Goal: Task Accomplishment & Management: Manage account settings

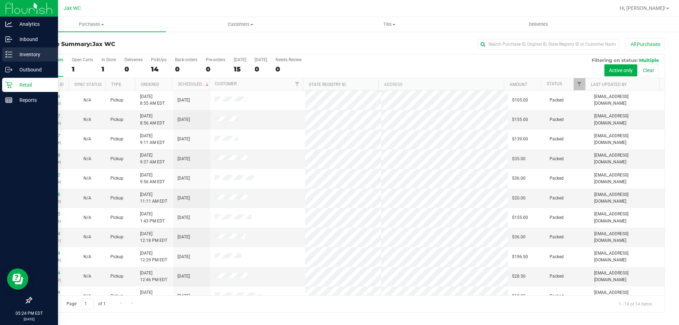
click at [33, 53] on p "Inventory" at bounding box center [33, 54] width 42 height 8
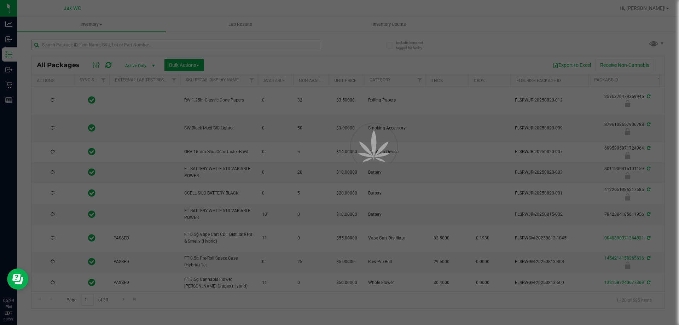
click at [224, 47] on div at bounding box center [339, 162] width 679 height 325
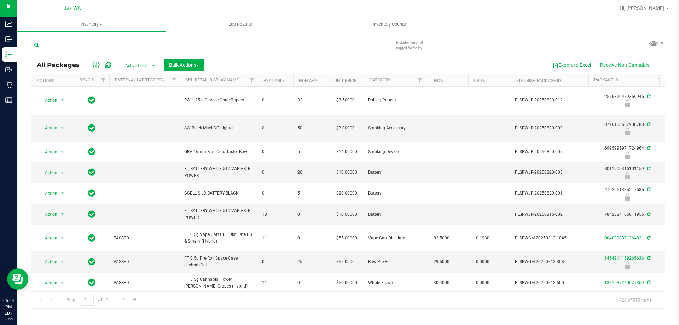
click at [222, 48] on input "text" at bounding box center [175, 45] width 289 height 11
type input "6749384754020811"
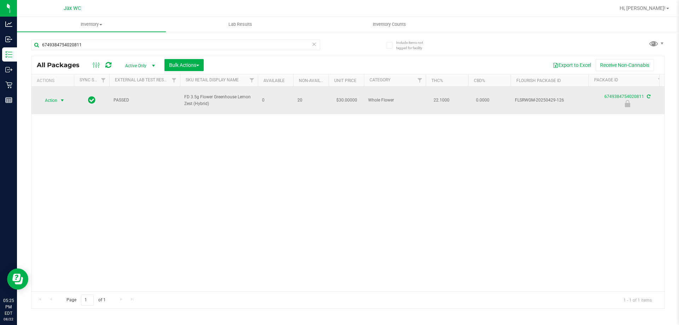
click at [50, 95] on span "Action" at bounding box center [48, 100] width 19 height 10
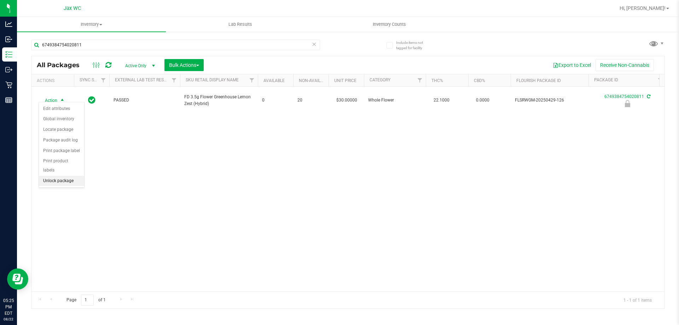
click at [59, 176] on li "Unlock package" at bounding box center [61, 181] width 45 height 11
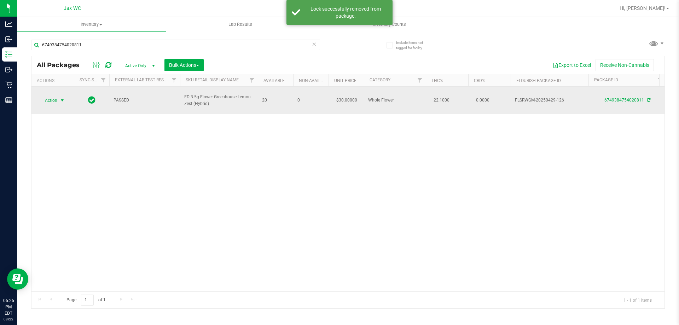
click at [47, 97] on span "Action" at bounding box center [48, 100] width 19 height 10
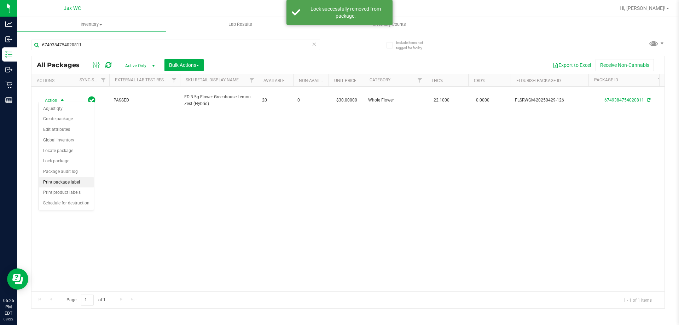
click at [57, 181] on li "Print package label" at bounding box center [66, 182] width 55 height 11
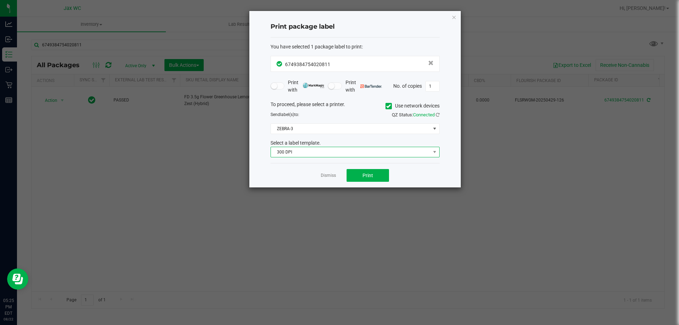
click at [361, 155] on span "300 DPI" at bounding box center [350, 152] width 159 height 10
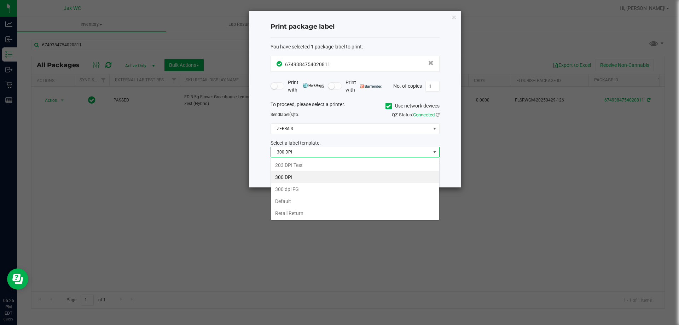
scroll to position [11, 169]
drag, startPoint x: 319, startPoint y: 165, endPoint x: 315, endPoint y: 152, distance: 13.1
click at [319, 165] on li "203 DPI Test" at bounding box center [355, 165] width 168 height 12
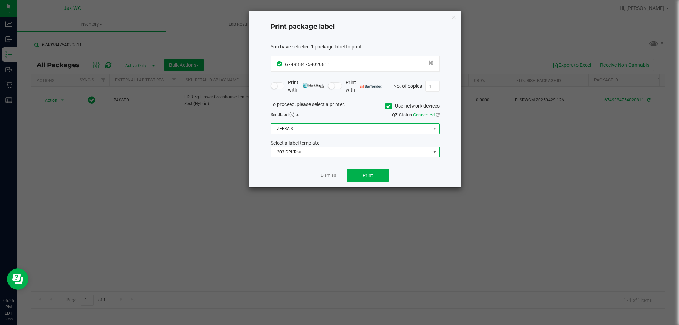
click at [311, 129] on span "ZEBRA-3" at bounding box center [350, 129] width 159 height 10
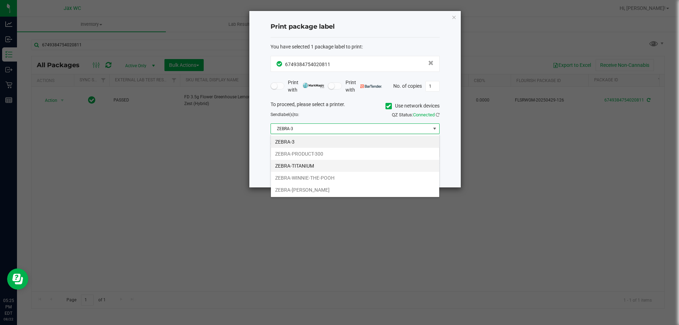
click at [300, 164] on li "ZEBRA-TITANIUM" at bounding box center [355, 166] width 168 height 12
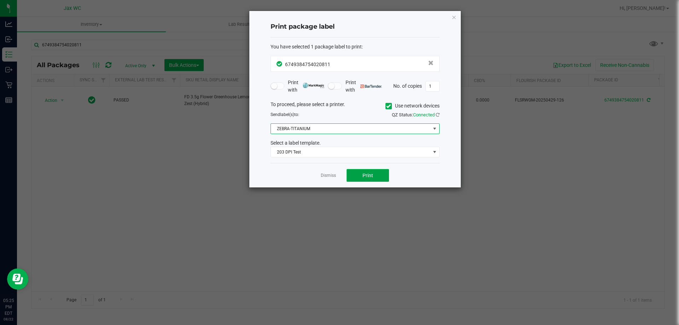
click at [365, 174] on span "Print" at bounding box center [367, 175] width 11 height 6
click at [329, 177] on link "Dismiss" at bounding box center [328, 175] width 15 height 6
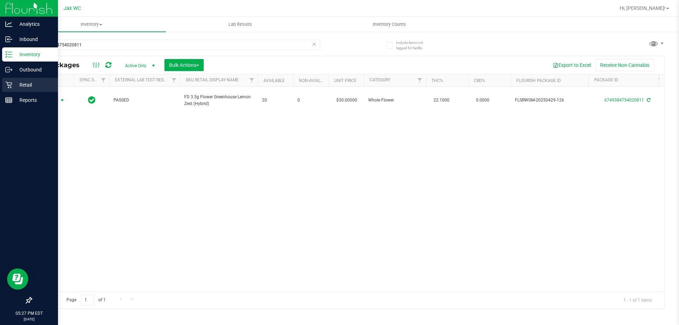
click at [12, 87] on icon at bounding box center [8, 84] width 7 height 7
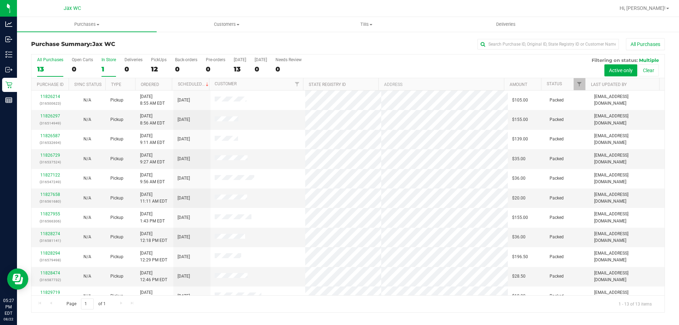
click at [112, 67] on div "1" at bounding box center [108, 69] width 14 height 8
click at [0, 0] on input "In Store 1" at bounding box center [0, 0] width 0 height 0
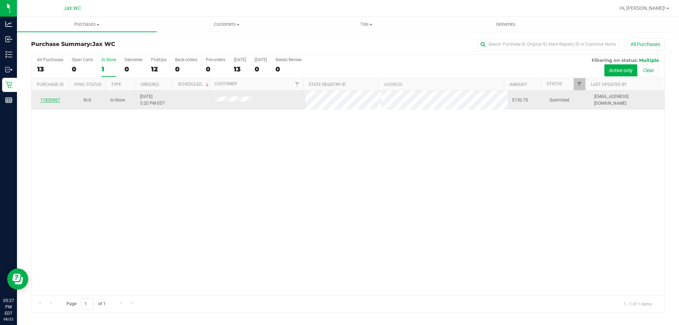
click at [51, 100] on link "11830967" at bounding box center [50, 100] width 20 height 5
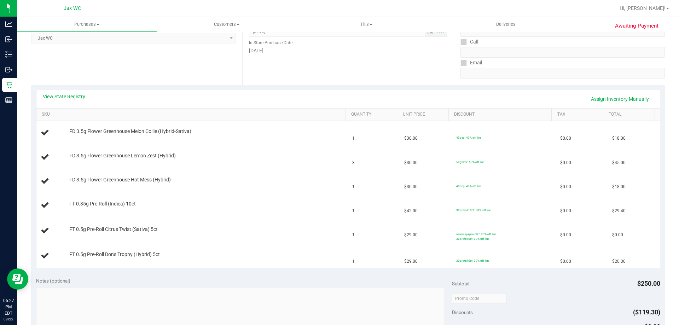
scroll to position [106, 0]
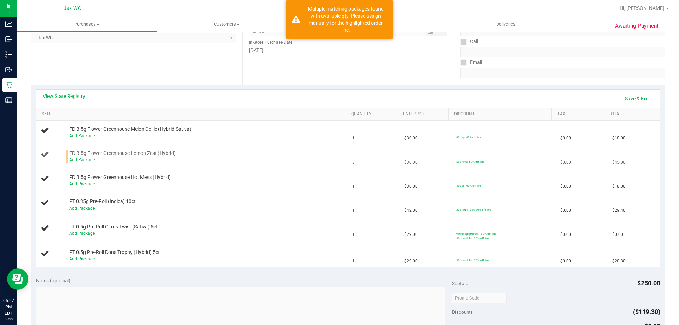
click at [86, 163] on div "Add Package" at bounding box center [205, 160] width 273 height 7
click at [84, 161] on link "Add Package" at bounding box center [81, 159] width 25 height 5
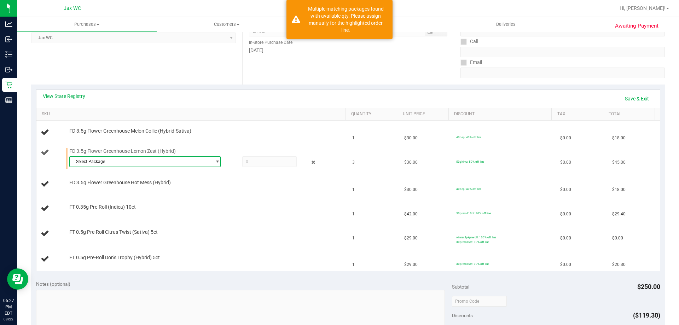
click at [84, 163] on span "Select Package" at bounding box center [141, 162] width 142 height 10
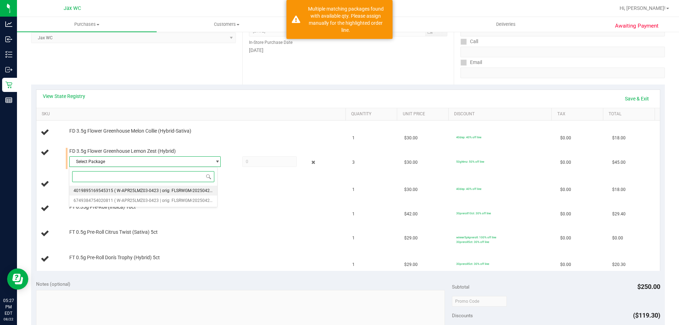
click at [92, 187] on li "4019895169545315 ( W-APR25LMZ03-0423 | orig: FLSRWGM-20250429-253 )" at bounding box center [143, 191] width 148 height 10
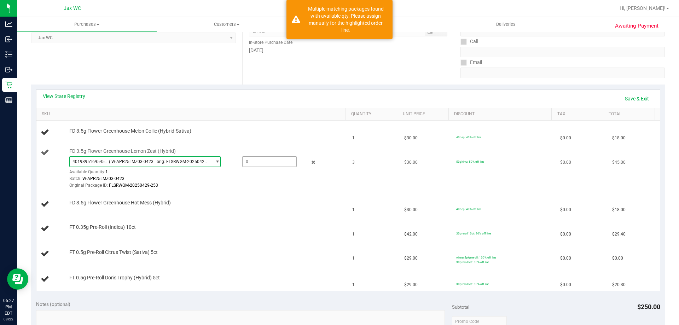
click at [246, 159] on span at bounding box center [269, 161] width 54 height 11
type input "1"
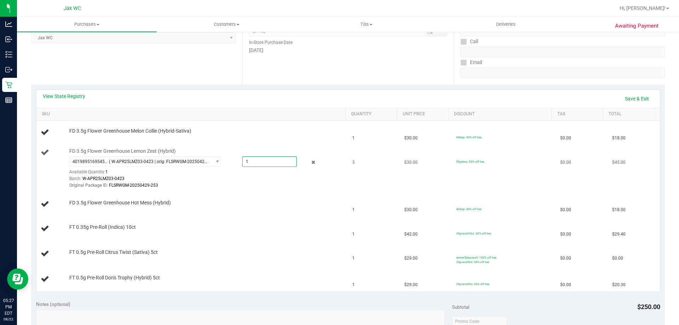
type input "1.0000"
click at [242, 190] on td "FD 3.5g Flower Greenhouse Lemon Zest (Hybrid) 4019895169545315 ( W-APR25LMZ03-0…" at bounding box center [192, 169] width 312 height 48
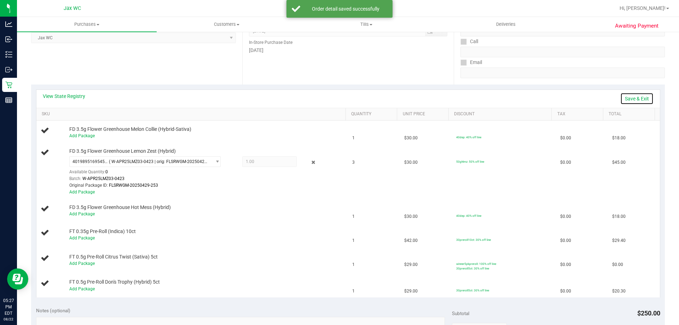
click at [635, 101] on link "Save & Exit" at bounding box center [636, 99] width 33 height 12
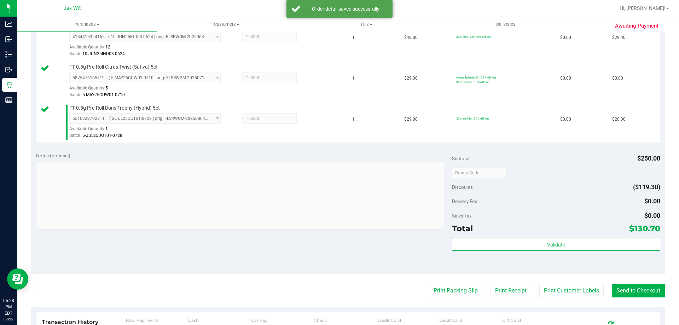
scroll to position [424, 0]
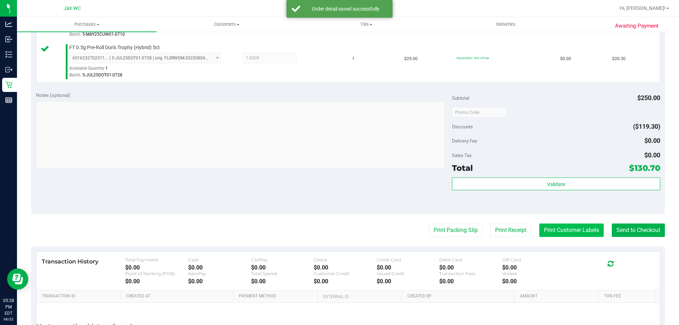
click at [561, 230] on button "Print Customer Labels" at bounding box center [571, 229] width 64 height 13
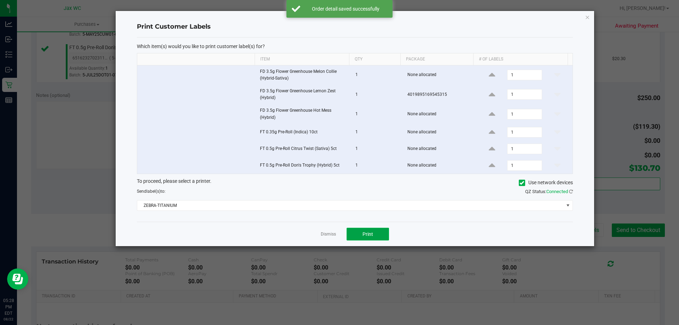
click at [371, 231] on span "Print" at bounding box center [367, 234] width 11 height 6
click at [587, 18] on icon "button" at bounding box center [586, 17] width 5 height 8
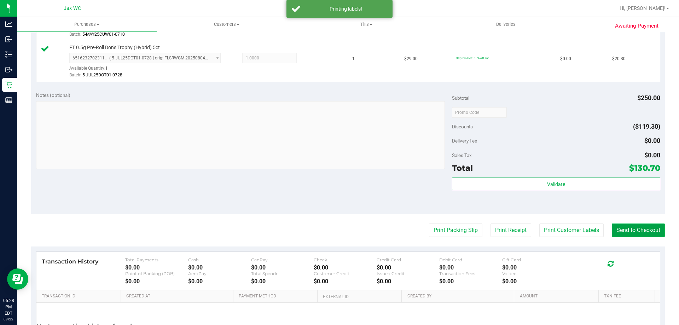
drag, startPoint x: 636, startPoint y: 228, endPoint x: 631, endPoint y: 223, distance: 6.8
click at [635, 227] on button "Send to Checkout" at bounding box center [637, 229] width 53 height 13
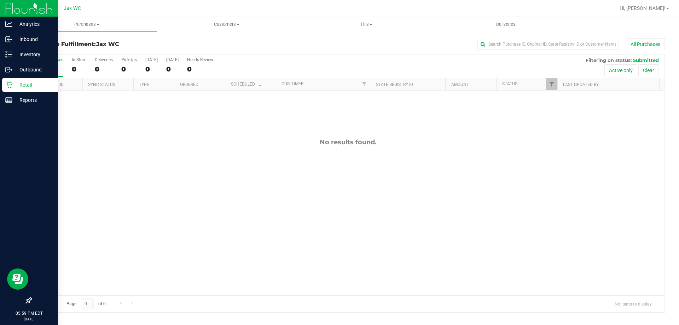
click at [13, 83] on p "Retail" at bounding box center [33, 85] width 42 height 8
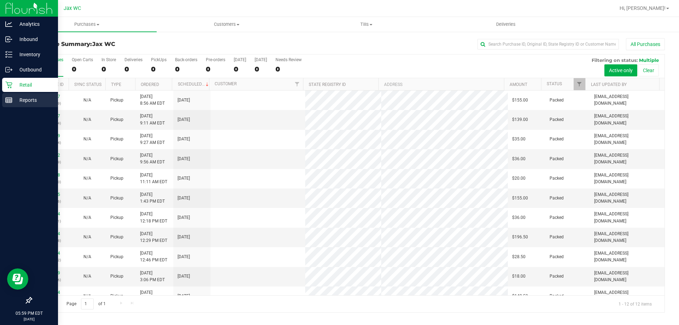
click at [33, 102] on p "Reports" at bounding box center [33, 100] width 42 height 8
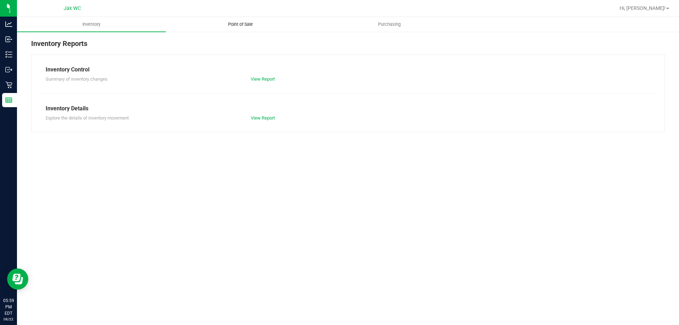
click at [240, 23] on span "Point of Sale" at bounding box center [240, 24] width 44 height 6
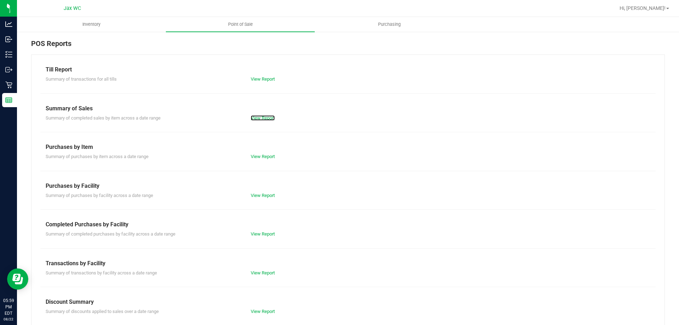
click at [263, 119] on link "View Report" at bounding box center [263, 117] width 24 height 5
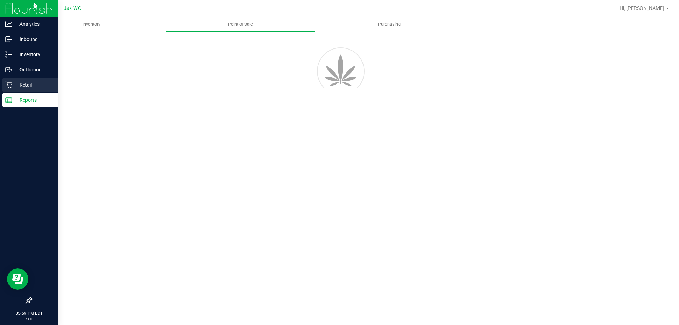
click at [34, 87] on p "Retail" at bounding box center [33, 85] width 42 height 8
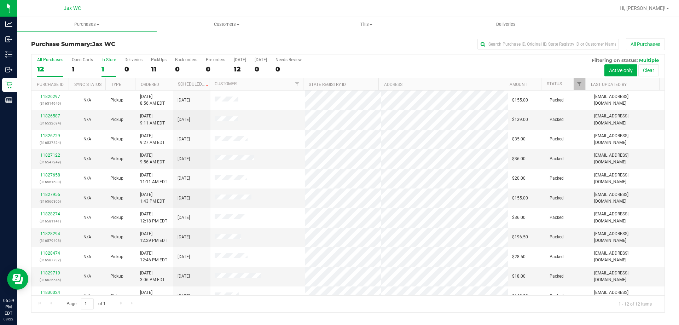
click at [112, 62] on div "In Store" at bounding box center [108, 59] width 14 height 5
click at [0, 0] on input "In Store 1" at bounding box center [0, 0] width 0 height 0
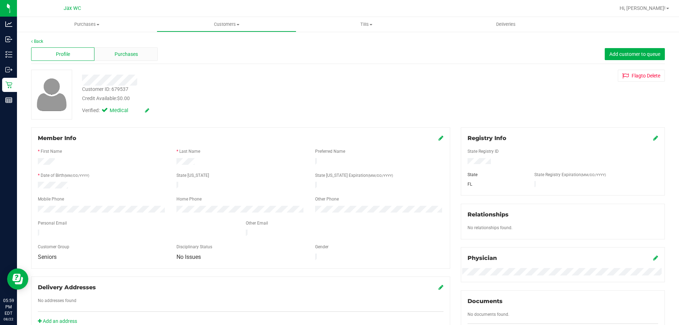
click at [116, 52] on span "Purchases" at bounding box center [125, 54] width 23 height 7
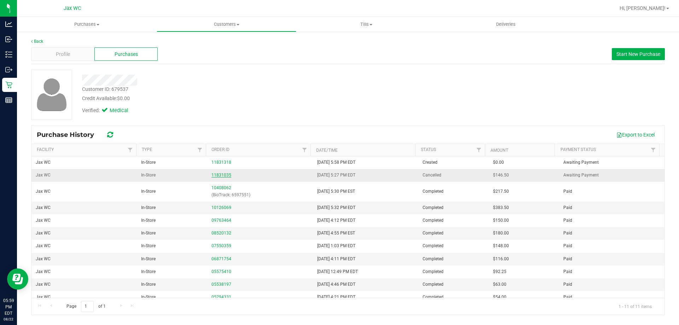
click at [212, 173] on link "11831035" at bounding box center [221, 174] width 20 height 5
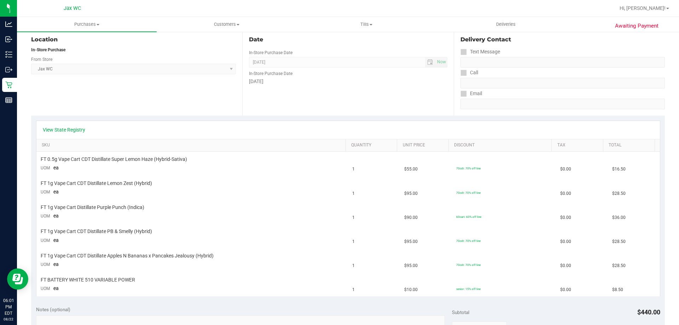
scroll to position [35, 0]
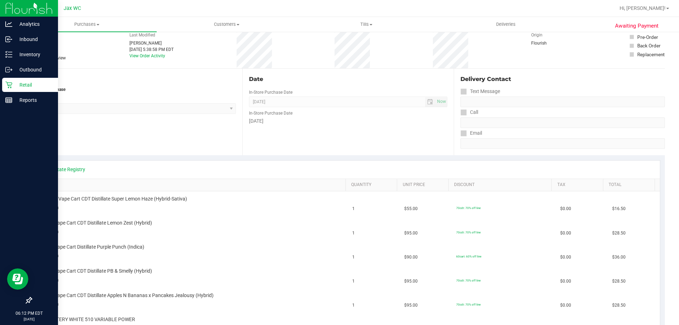
click at [12, 86] on icon at bounding box center [8, 84] width 7 height 7
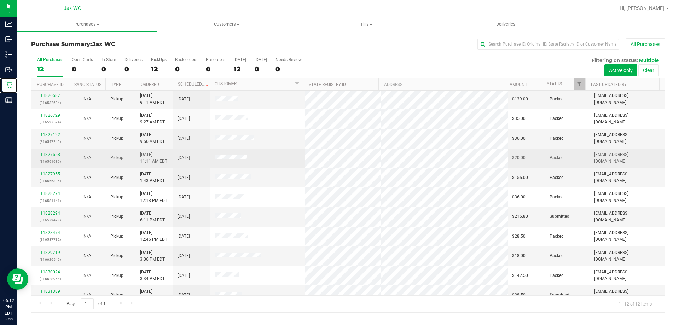
scroll to position [30, 0]
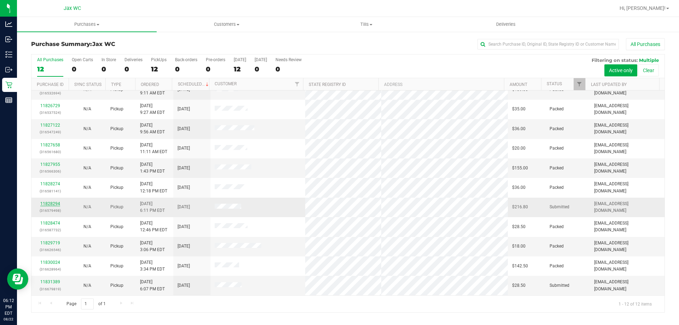
click at [50, 202] on link "11828294" at bounding box center [50, 203] width 20 height 5
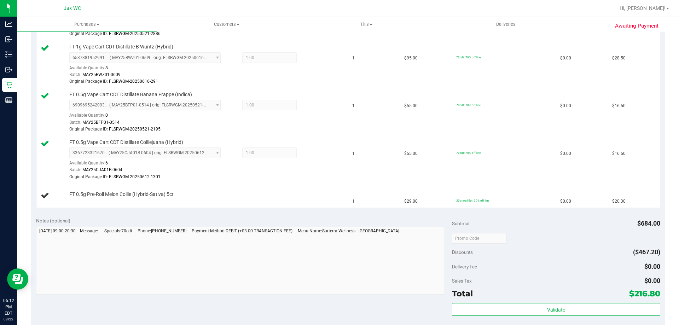
scroll to position [459, 0]
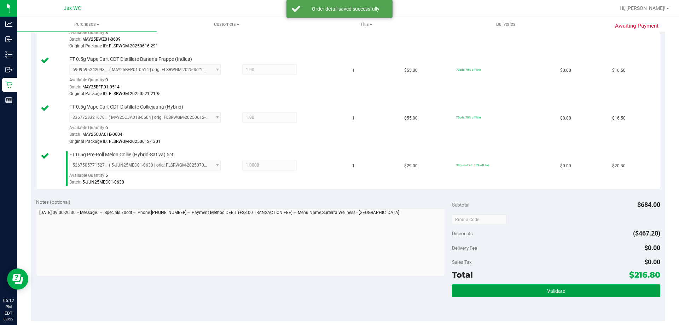
click at [558, 287] on button "Validate" at bounding box center [556, 290] width 208 height 13
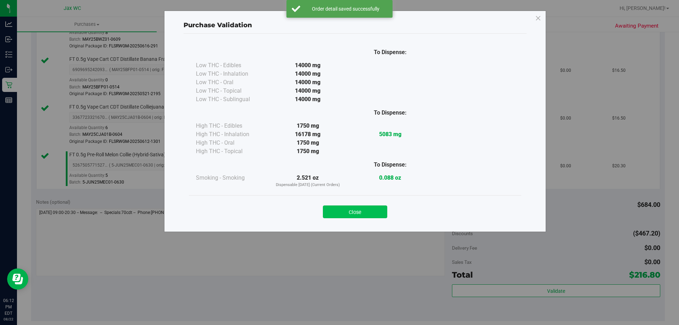
click at [354, 210] on button "Close" at bounding box center [355, 211] width 64 height 13
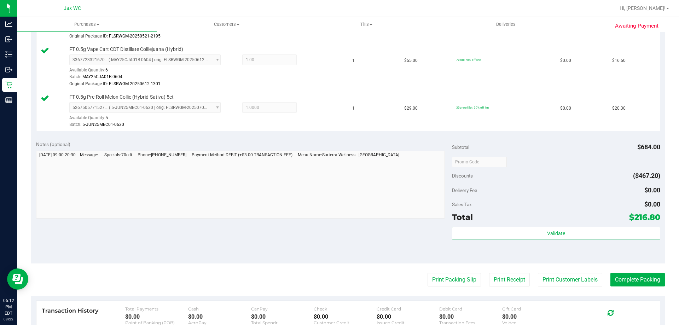
scroll to position [634, 0]
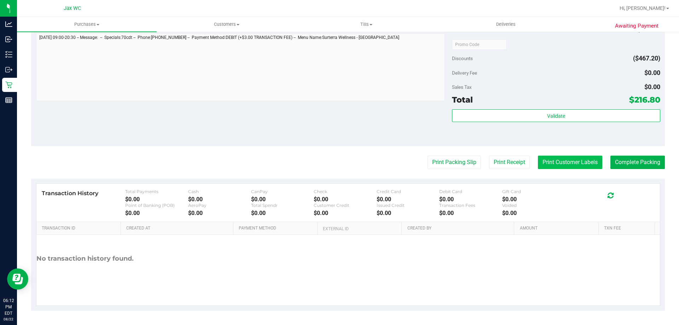
click at [538, 164] on button "Print Customer Labels" at bounding box center [569, 161] width 64 height 13
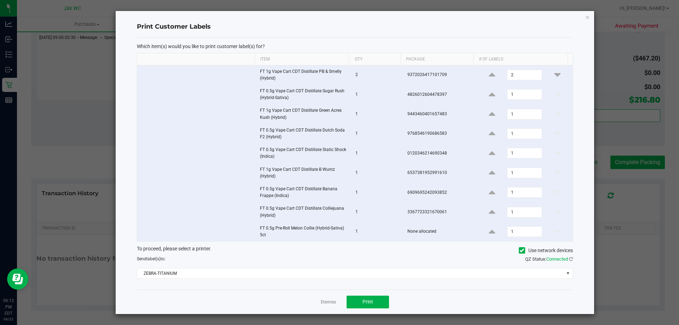
click at [324, 300] on link "Dismiss" at bounding box center [328, 302] width 15 height 6
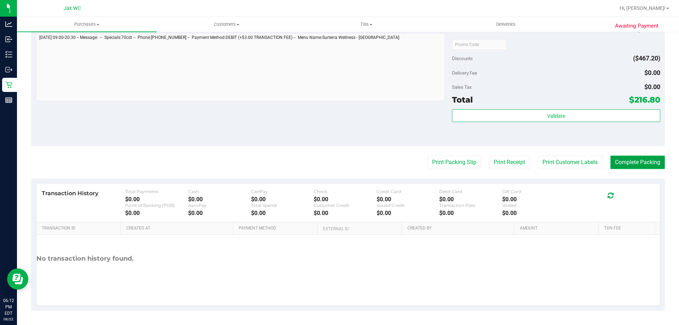
click at [624, 161] on button "Complete Packing" at bounding box center [637, 161] width 54 height 13
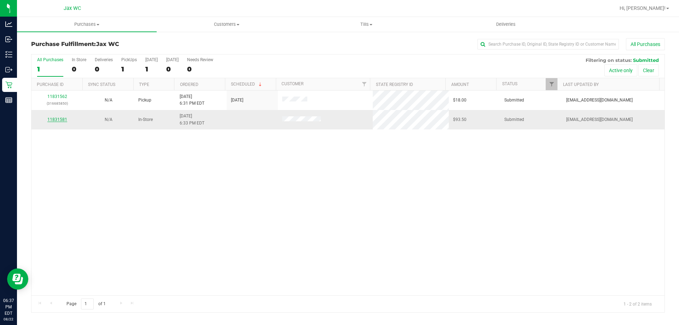
click at [53, 119] on link "11831581" at bounding box center [57, 119] width 20 height 5
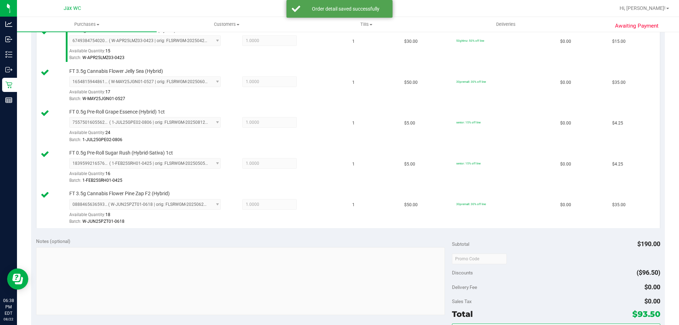
scroll to position [318, 0]
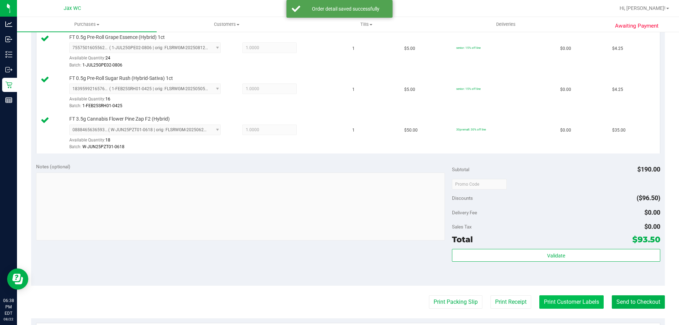
click at [572, 298] on button "Print Customer Labels" at bounding box center [571, 301] width 64 height 13
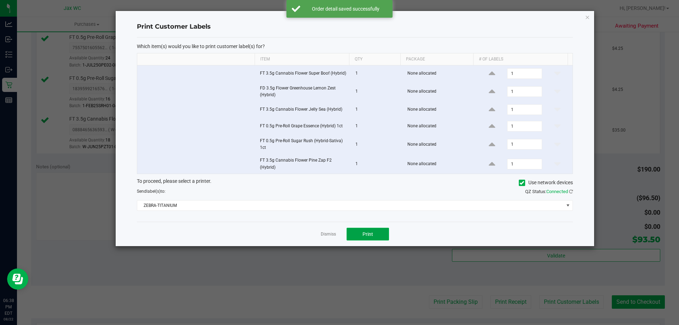
click at [386, 236] on button "Print" at bounding box center [367, 234] width 42 height 13
click at [587, 18] on icon "button" at bounding box center [586, 17] width 5 height 8
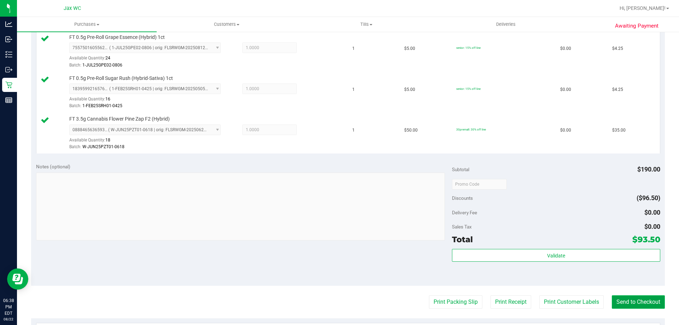
click at [642, 299] on button "Send to Checkout" at bounding box center [637, 301] width 53 height 13
